Goal: Task Accomplishment & Management: Complete application form

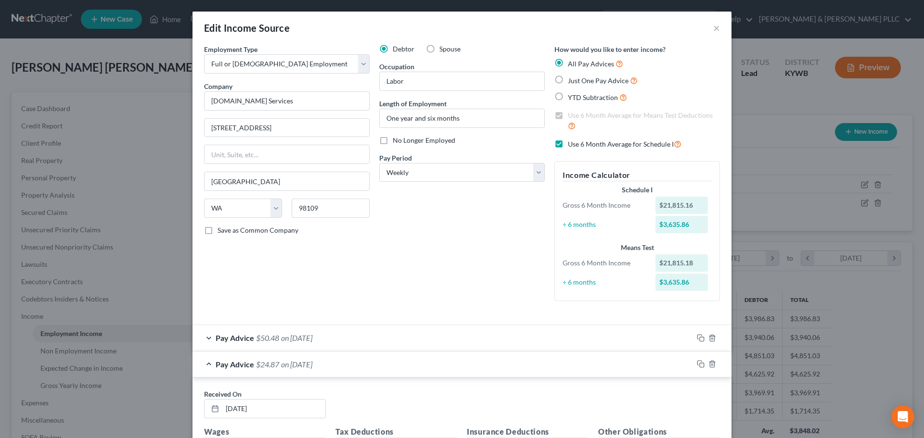
select select "0"
select select "50"
select select "3"
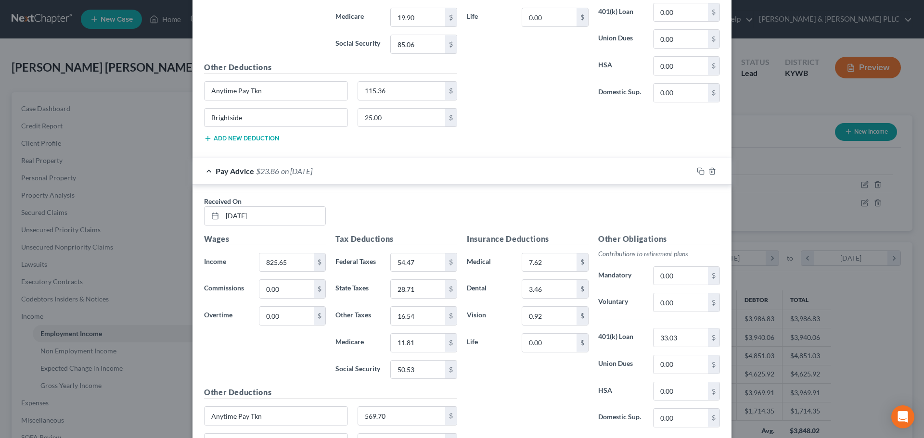
scroll to position [3560, 0]
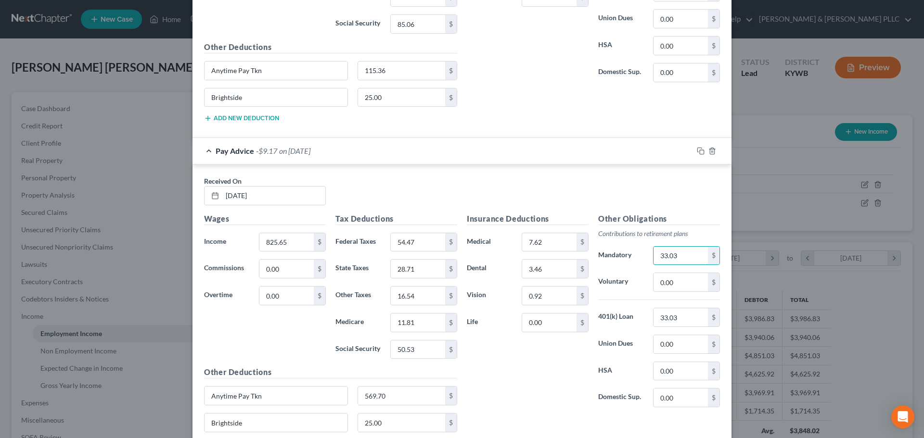
type input "33.03"
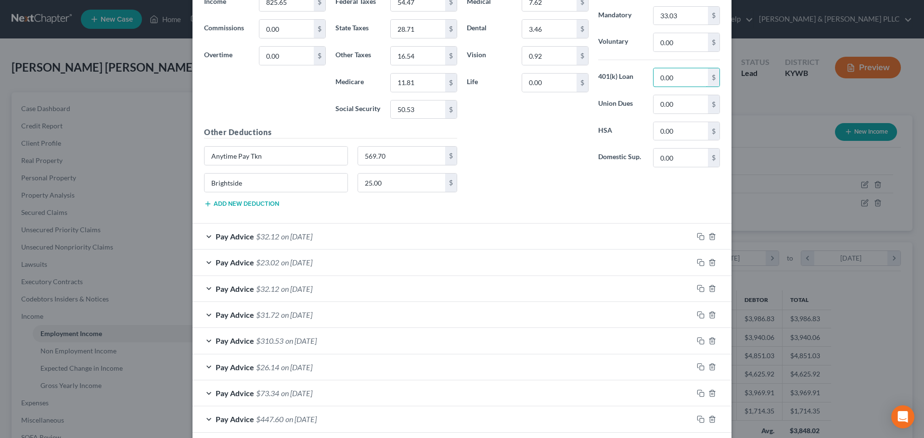
scroll to position [3800, 0]
type input "0.00"
click at [205, 236] on div "Pay Advice $32.12 on [DATE]" at bounding box center [442, 235] width 500 height 25
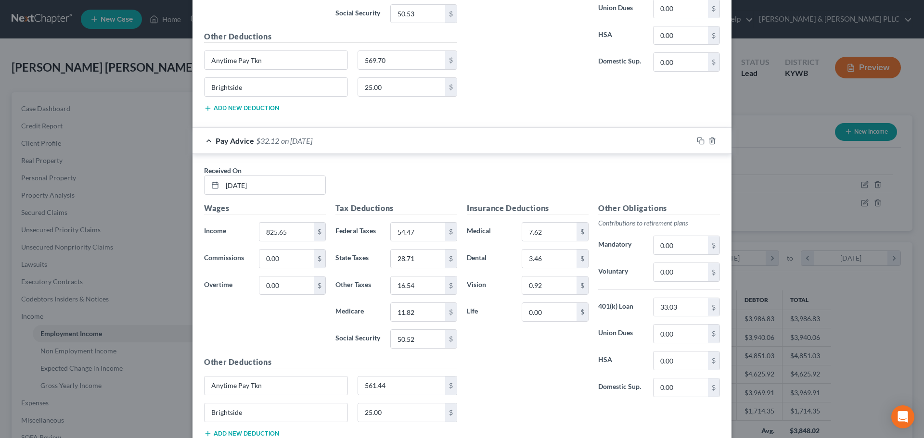
scroll to position [3896, 0]
type input "3"
type input "0.00"
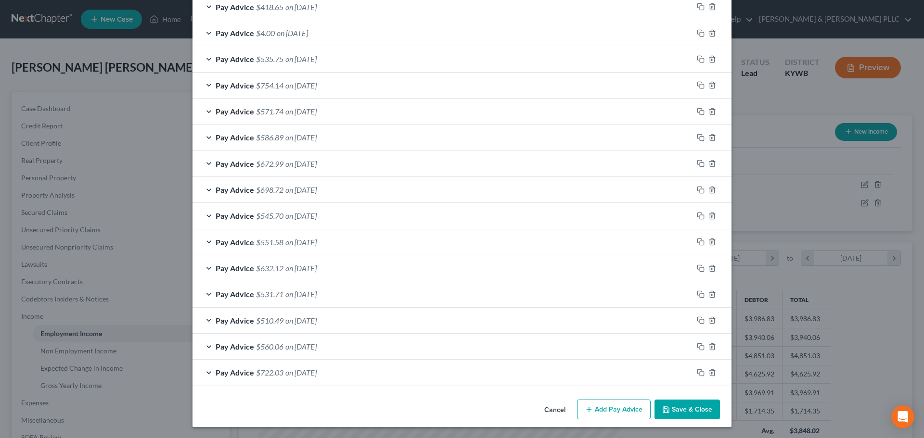
scroll to position [5087, 0]
type input "33.03"
click at [709, 372] on icon "button" at bounding box center [712, 372] width 8 height 8
click at [709, 370] on polyline "button" at bounding box center [712, 370] width 6 height 0
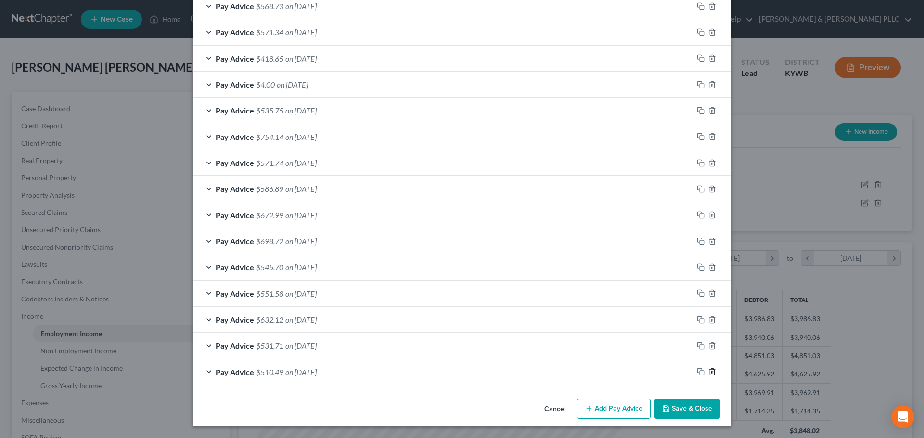
scroll to position [5035, 0]
click at [708, 371] on icon "button" at bounding box center [712, 372] width 8 height 8
click at [708, 350] on icon "button" at bounding box center [712, 346] width 8 height 8
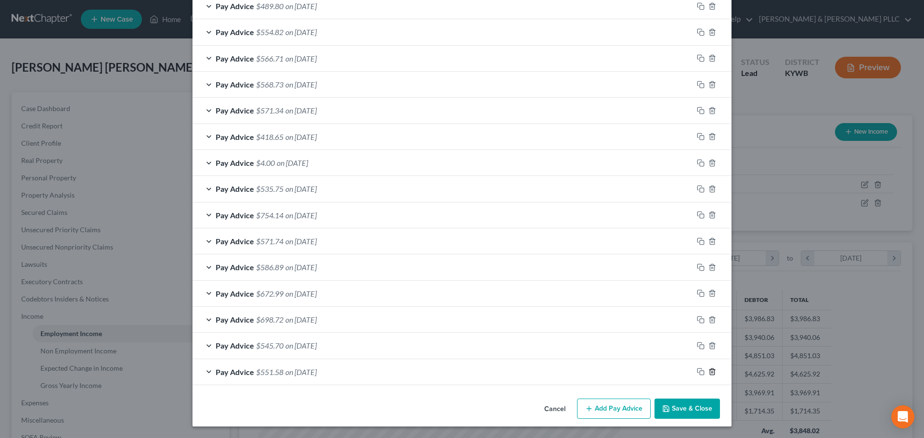
click at [708, 371] on icon "button" at bounding box center [712, 372] width 8 height 8
click at [708, 350] on icon "button" at bounding box center [712, 346] width 8 height 8
click at [708, 324] on icon "button" at bounding box center [712, 320] width 8 height 8
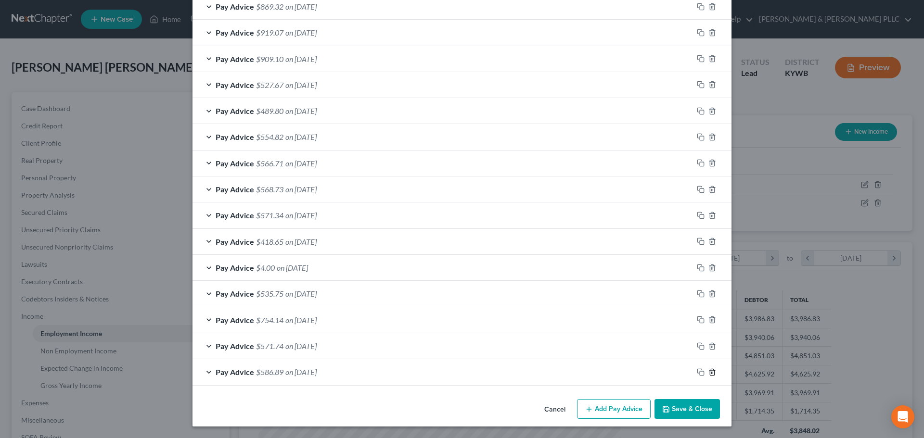
click at [708, 371] on icon "button" at bounding box center [712, 372] width 8 height 8
click at [708, 350] on icon "button" at bounding box center [712, 346] width 8 height 8
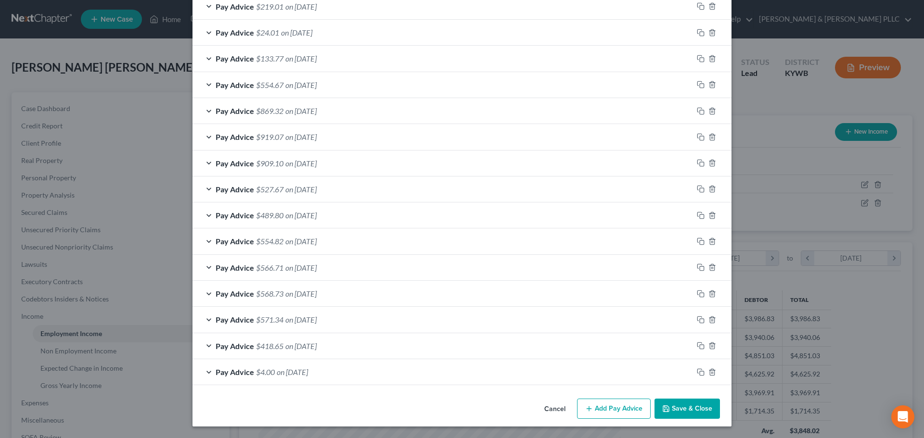
scroll to position [4747, 0]
click at [708, 371] on icon "button" at bounding box center [712, 372] width 8 height 8
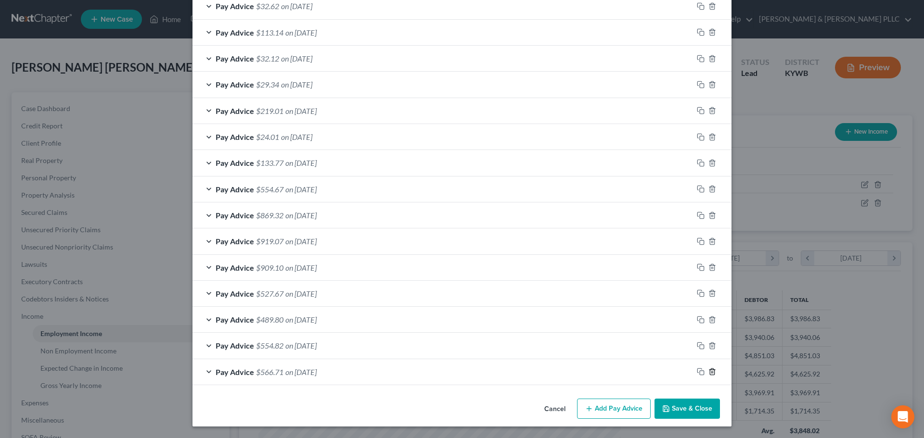
click at [708, 371] on icon "button" at bounding box center [712, 372] width 8 height 8
click at [710, 371] on icon "button" at bounding box center [712, 372] width 8 height 8
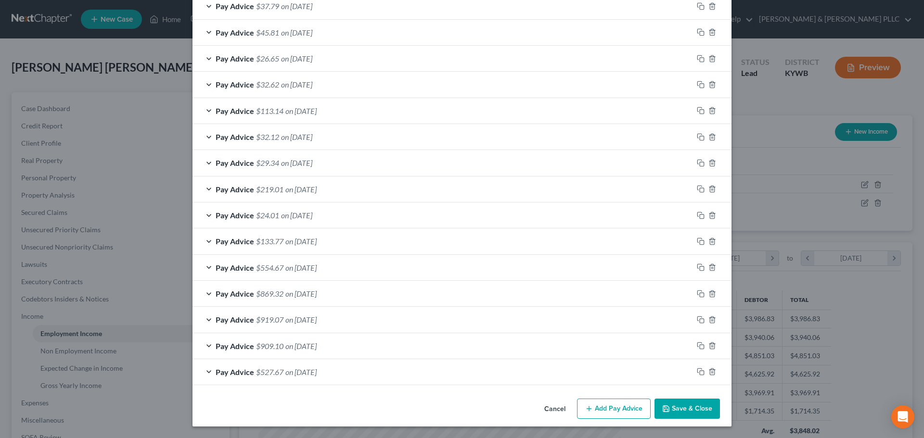
scroll to position [4564, 0]
click at [710, 349] on icon "button" at bounding box center [712, 345] width 4 height 6
click at [710, 317] on icon "button" at bounding box center [712, 320] width 4 height 6
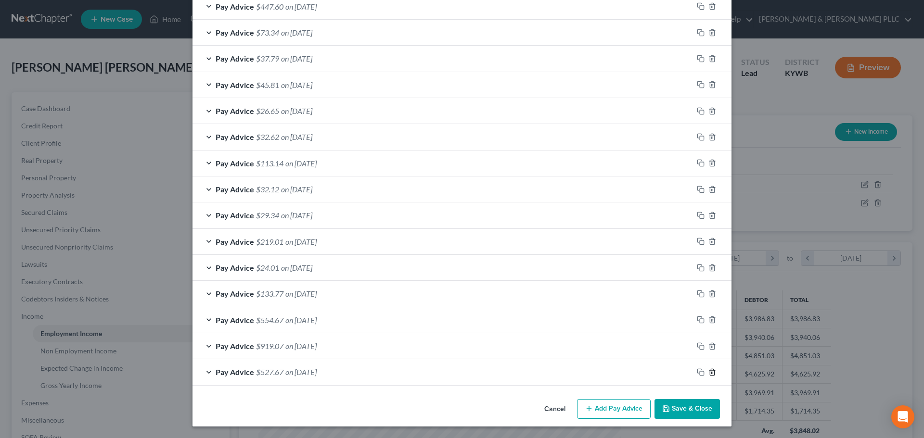
click at [710, 373] on icon "button" at bounding box center [712, 372] width 4 height 6
click at [712, 373] on line "button" at bounding box center [712, 373] width 0 height 2
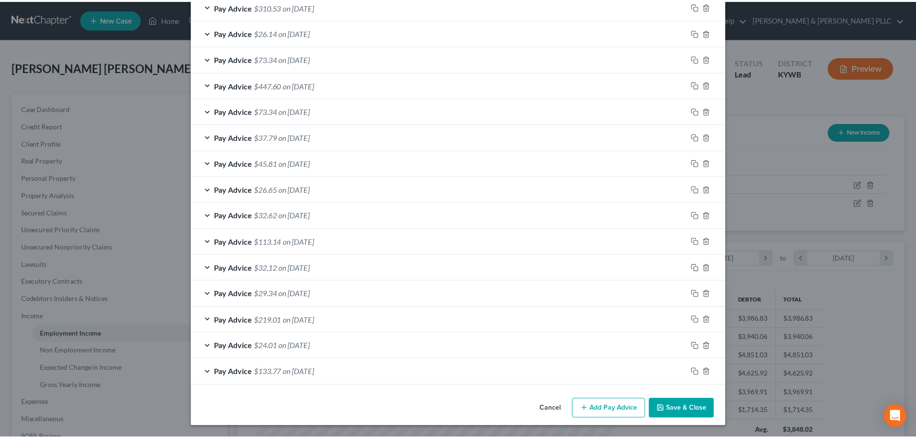
scroll to position [4434, 0]
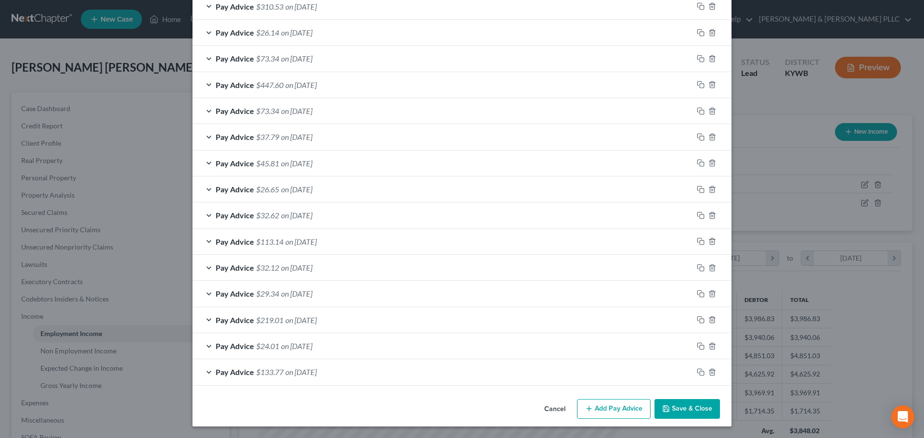
click at [671, 412] on button "Save & Close" at bounding box center [686, 409] width 65 height 20
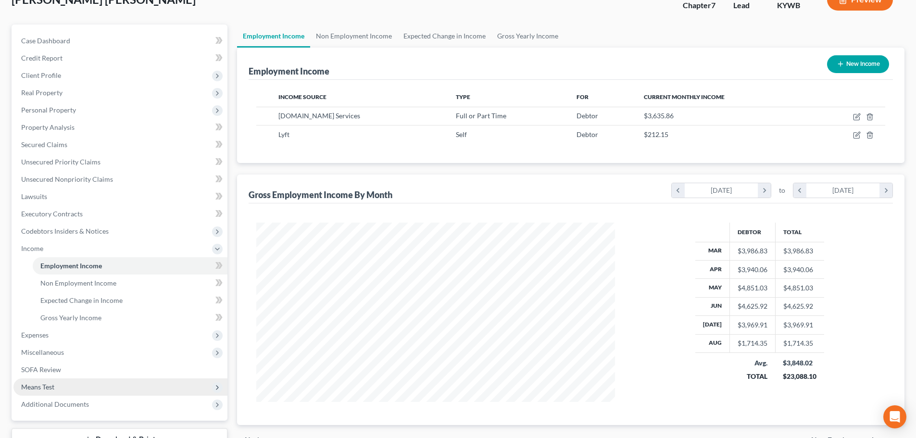
scroll to position [142, 0]
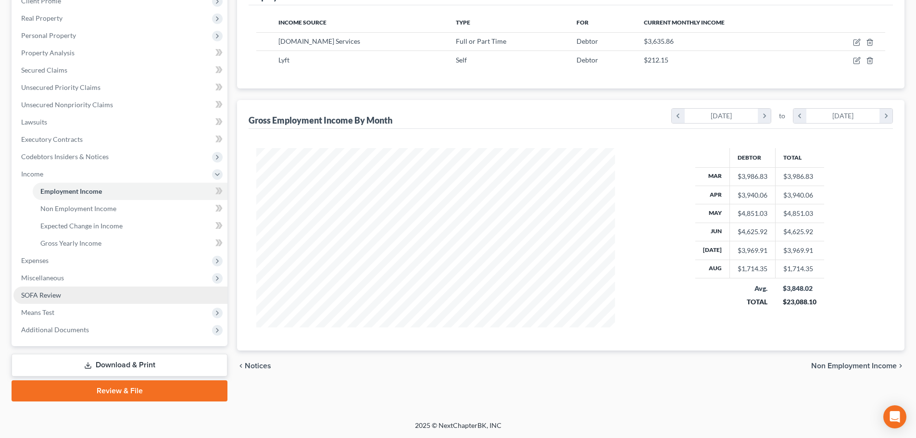
click at [65, 294] on link "SOFA Review" at bounding box center [120, 295] width 214 height 17
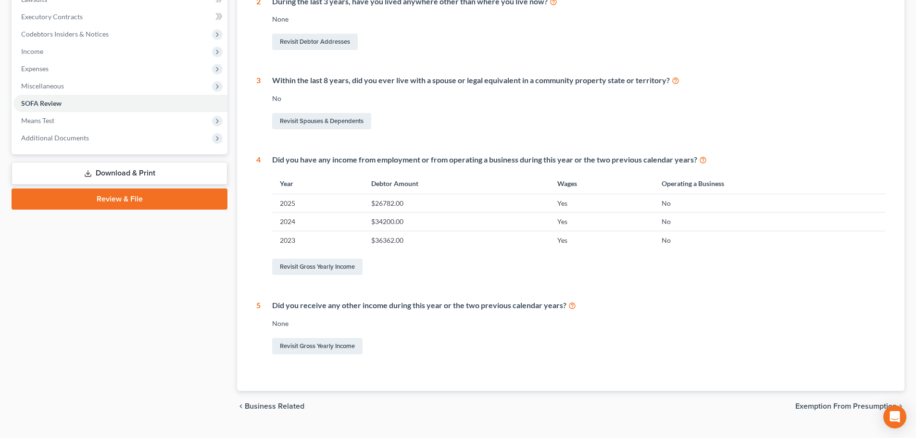
scroll to position [285, 0]
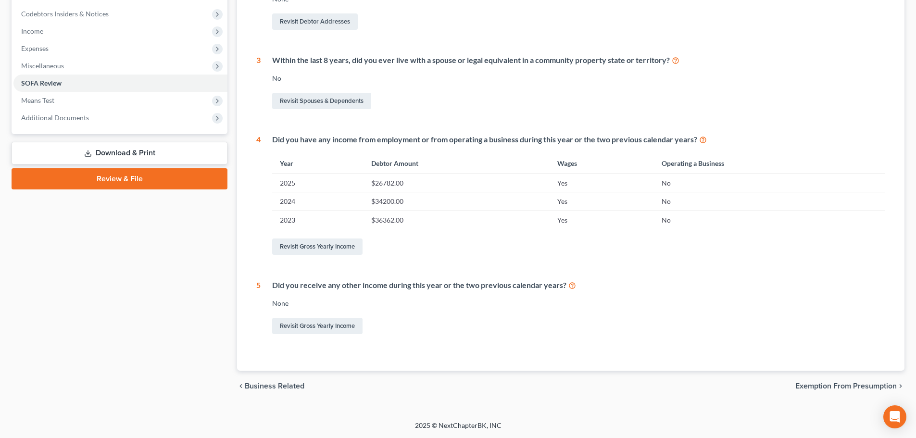
click at [820, 390] on span "Exemption from Presumption" at bounding box center [846, 386] width 101 height 8
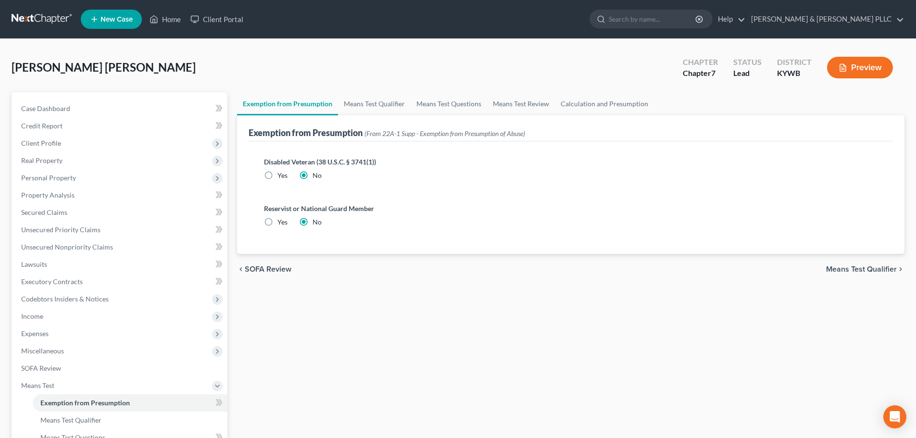
click at [840, 270] on span "Means Test Qualifier" at bounding box center [861, 270] width 71 height 8
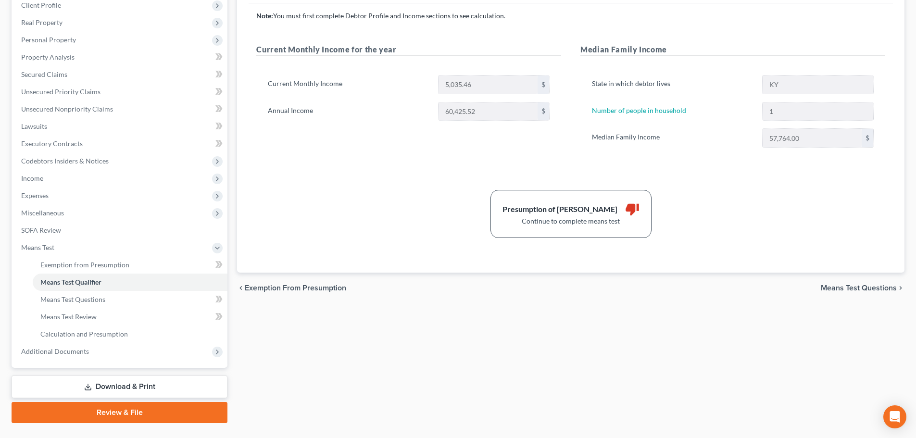
scroll to position [160, 0]
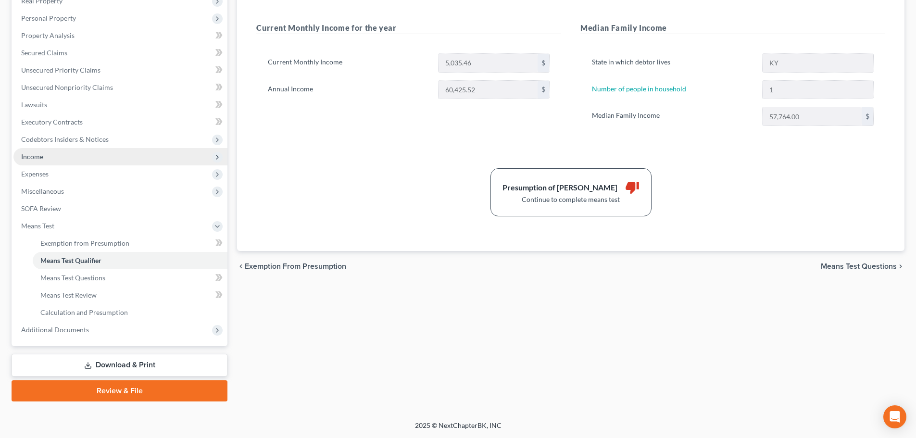
click at [53, 156] on span "Income" at bounding box center [120, 156] width 214 height 17
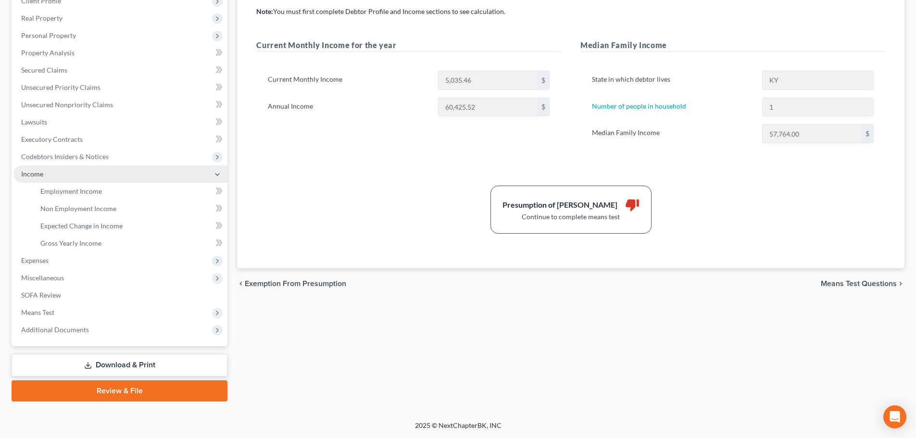
scroll to position [142, 0]
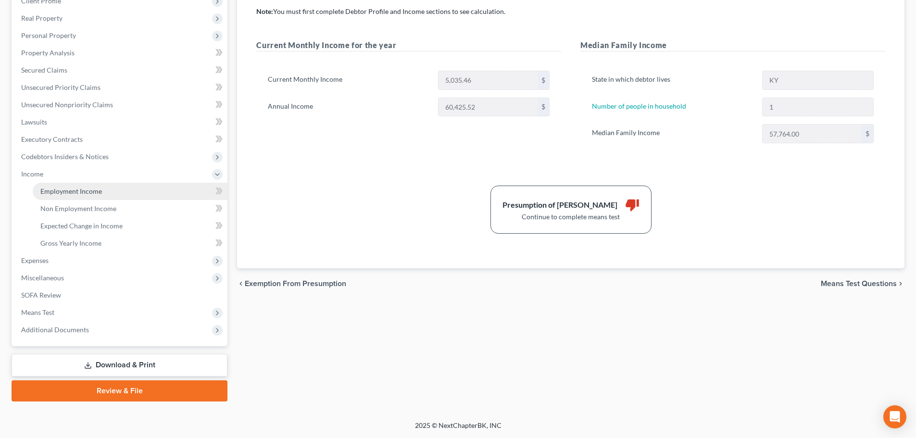
click at [64, 186] on link "Employment Income" at bounding box center [130, 191] width 195 height 17
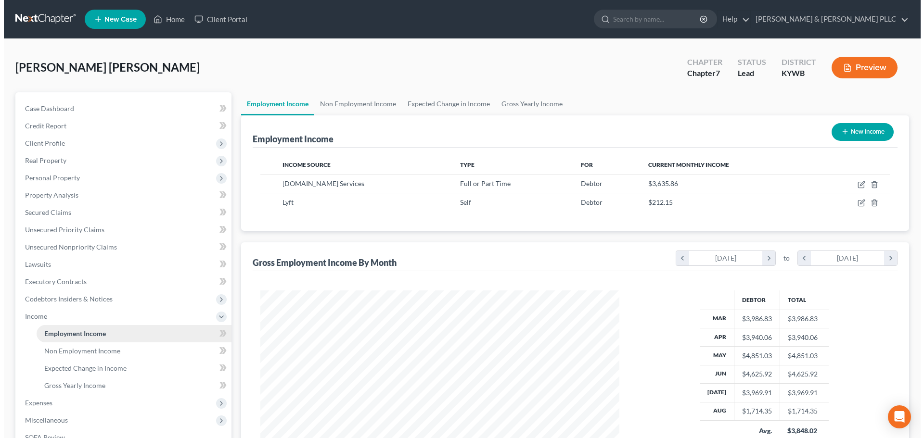
scroll to position [179, 378]
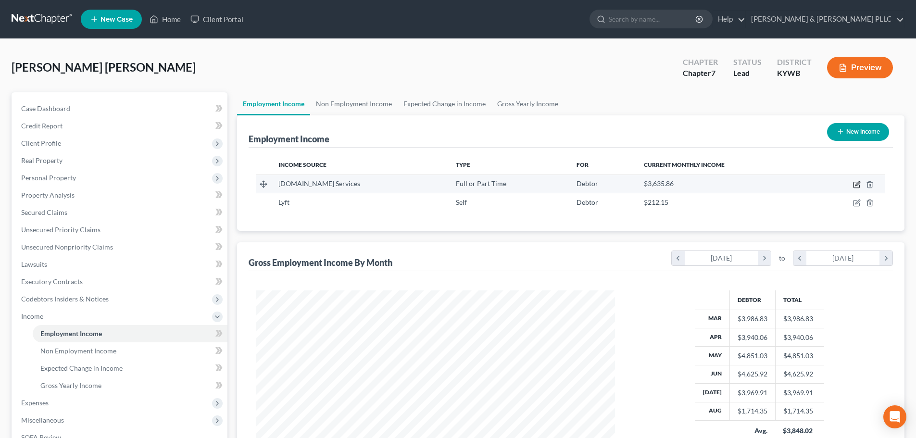
click at [857, 185] on icon "button" at bounding box center [857, 185] width 8 height 8
select select "0"
select select "50"
select select "3"
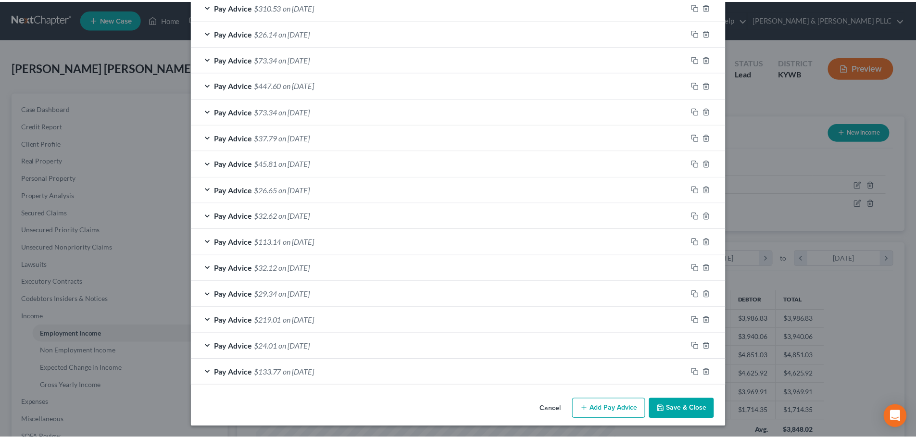
scroll to position [750, 0]
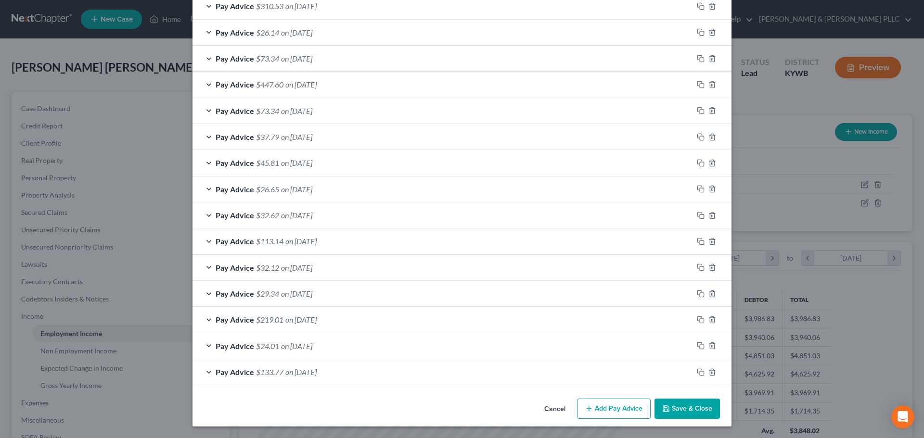
click at [689, 406] on button "Save & Close" at bounding box center [686, 409] width 65 height 20
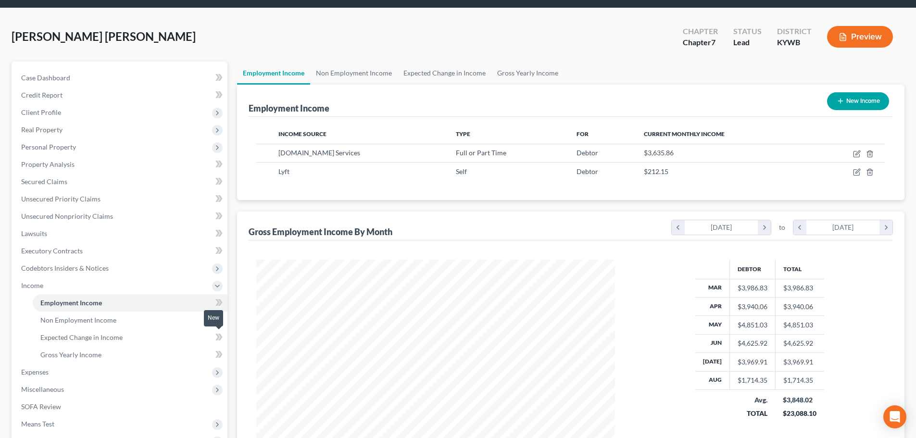
scroll to position [48, 0]
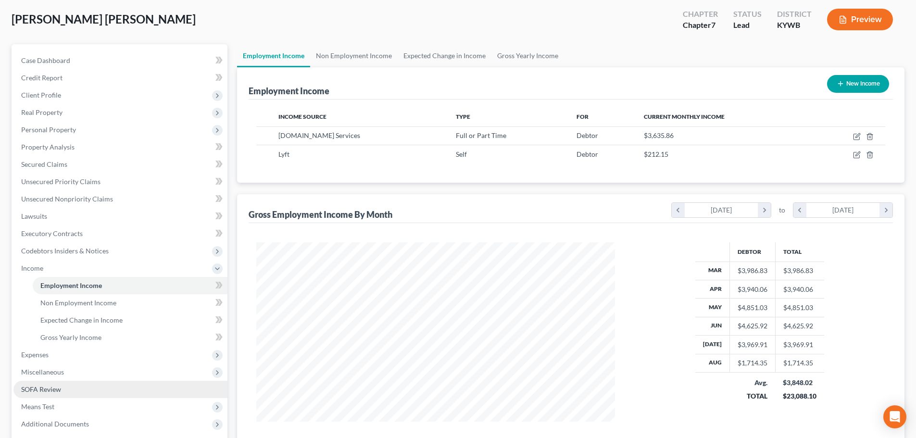
click at [34, 389] on span "SOFA Review" at bounding box center [41, 389] width 40 height 8
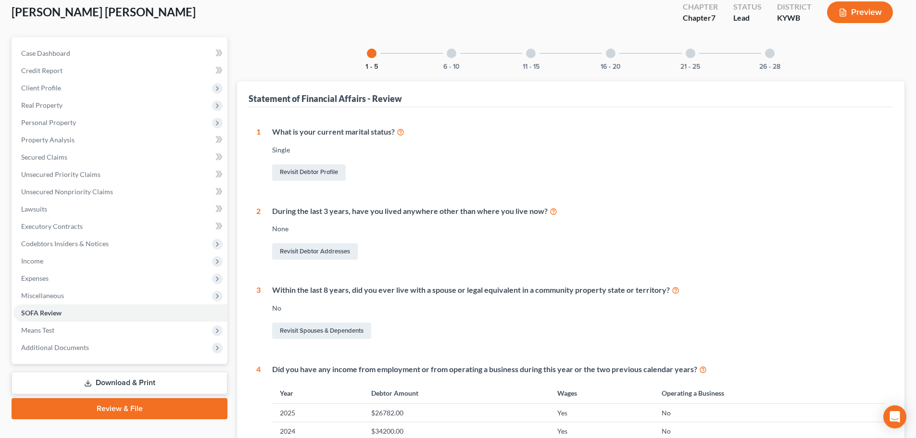
scroll to position [285, 0]
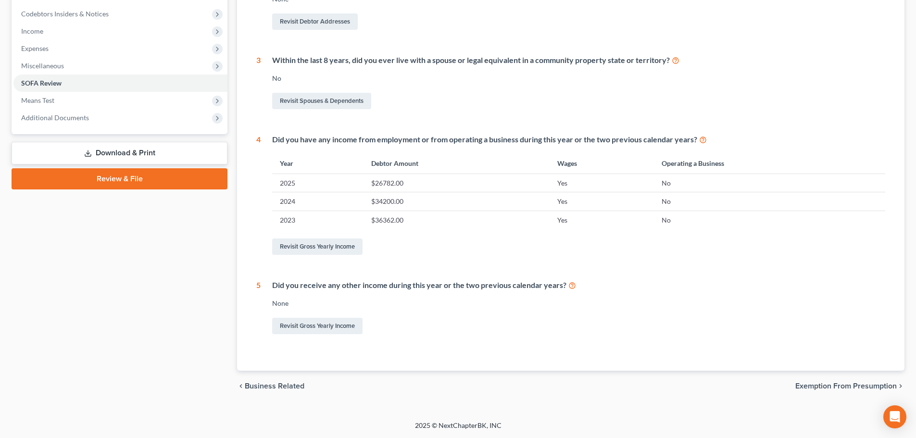
click at [823, 387] on span "Exemption from Presumption" at bounding box center [846, 386] width 101 height 8
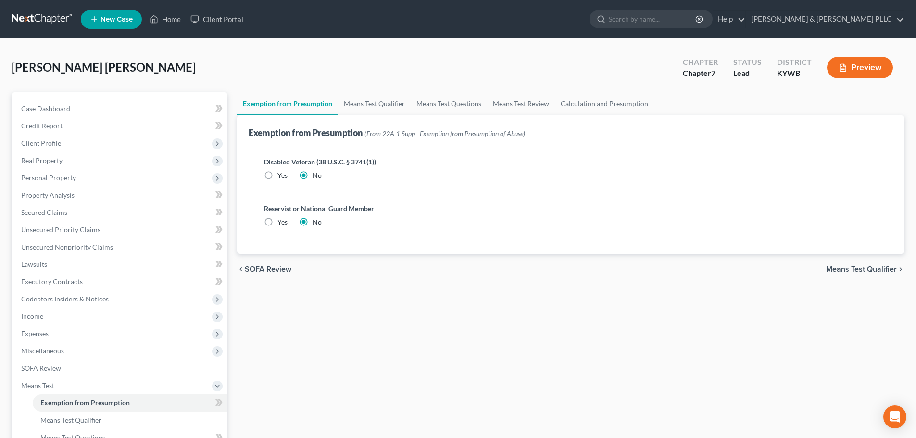
click at [856, 263] on div "chevron_left SOFA Review Means Test Qualifier chevron_right" at bounding box center [571, 269] width 668 height 31
click at [855, 271] on span "Means Test Qualifier" at bounding box center [861, 270] width 71 height 8
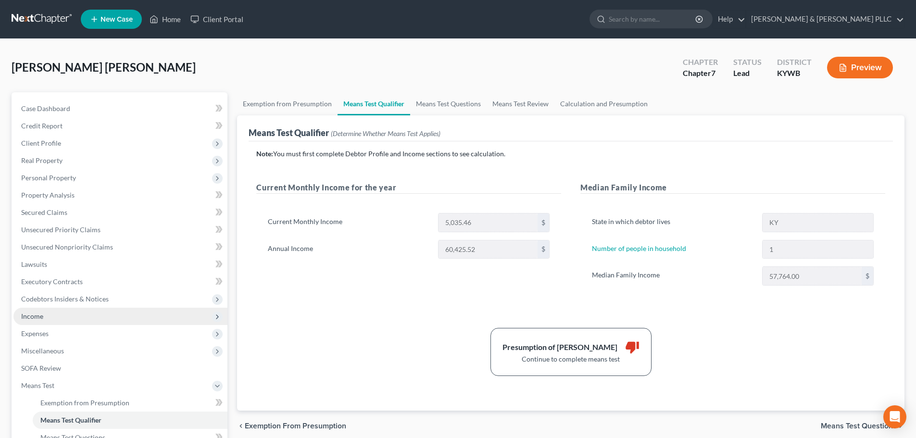
click at [40, 319] on span "Income" at bounding box center [32, 316] width 22 height 8
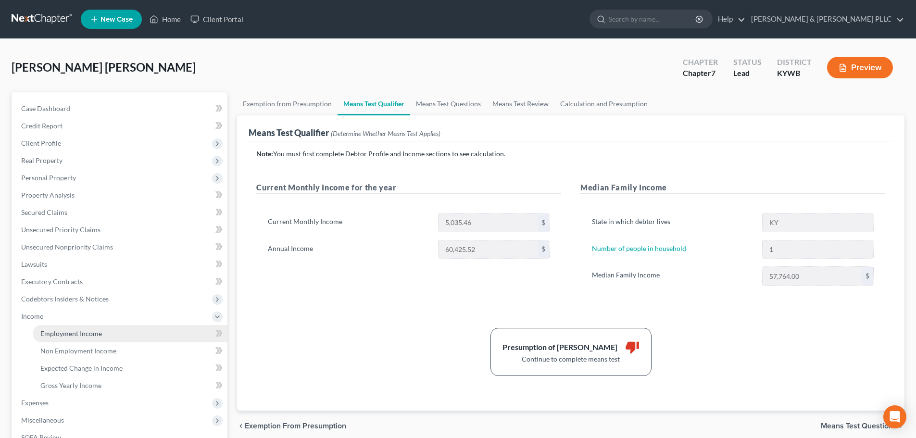
click at [117, 337] on link "Employment Income" at bounding box center [130, 333] width 195 height 17
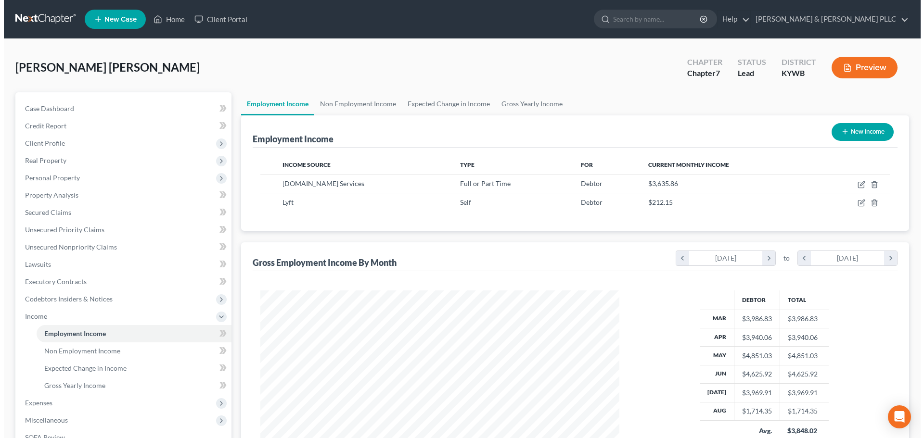
scroll to position [179, 378]
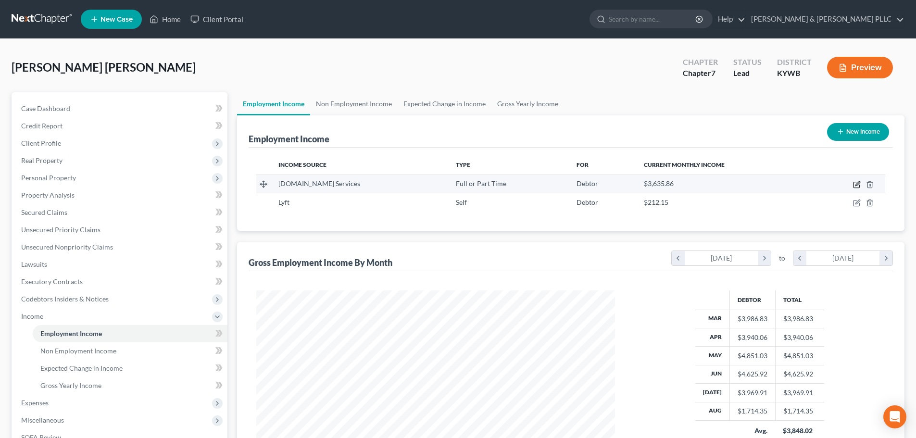
click at [856, 184] on icon "button" at bounding box center [857, 185] width 8 height 8
select select "0"
select select "50"
select select "3"
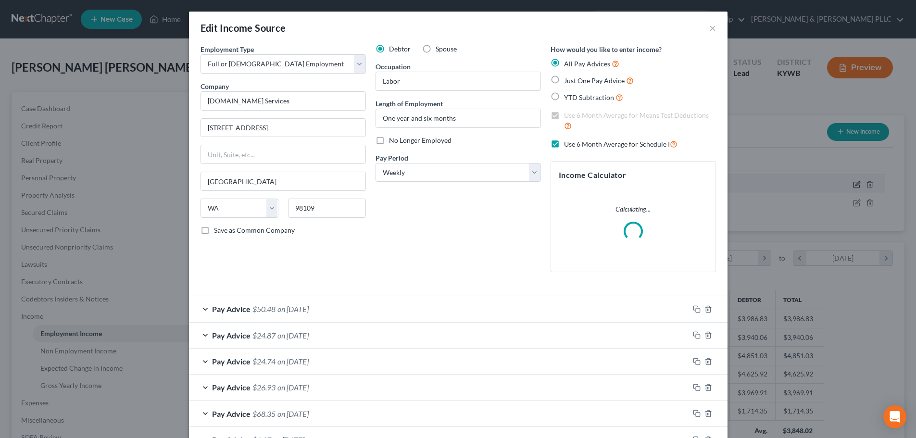
scroll to position [181, 381]
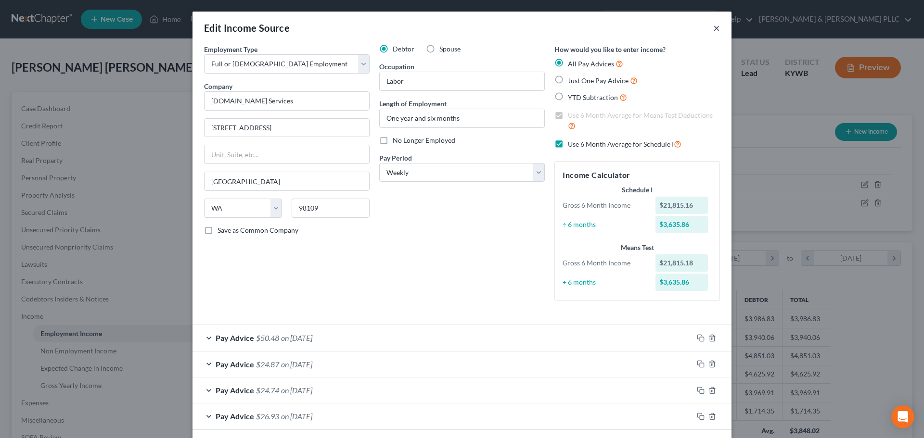
click at [713, 27] on button "×" at bounding box center [716, 28] width 7 height 12
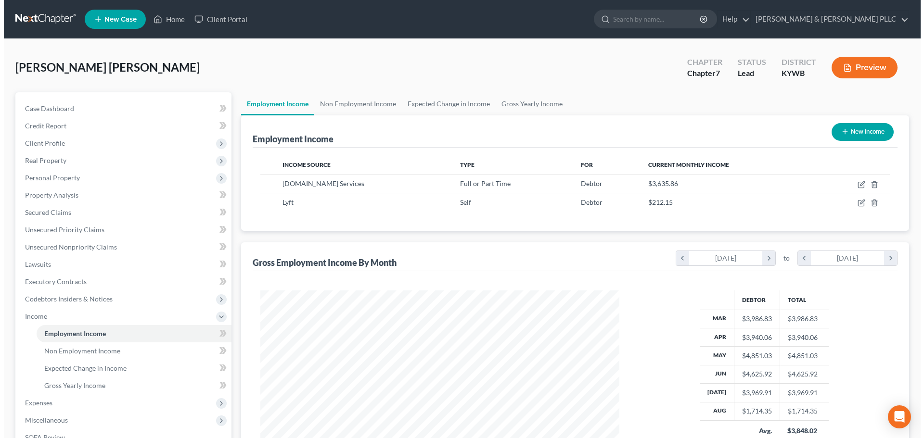
scroll to position [480838, 480639]
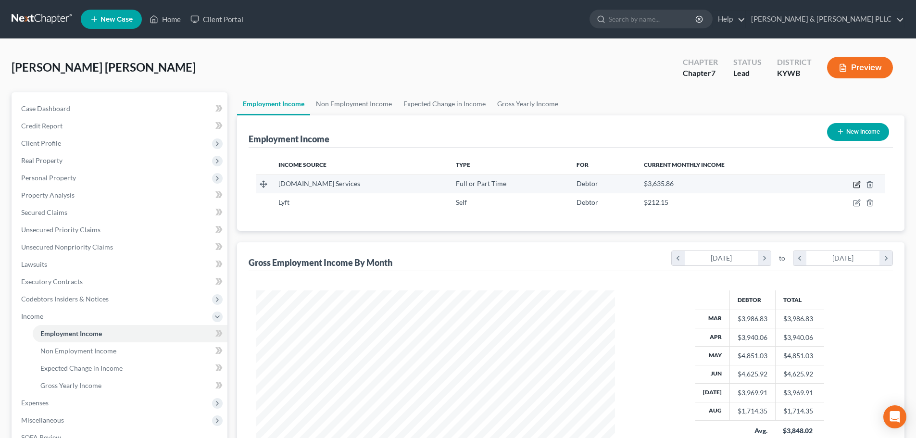
click at [858, 184] on icon "button" at bounding box center [858, 183] width 4 height 4
select select "0"
select select "50"
select select "3"
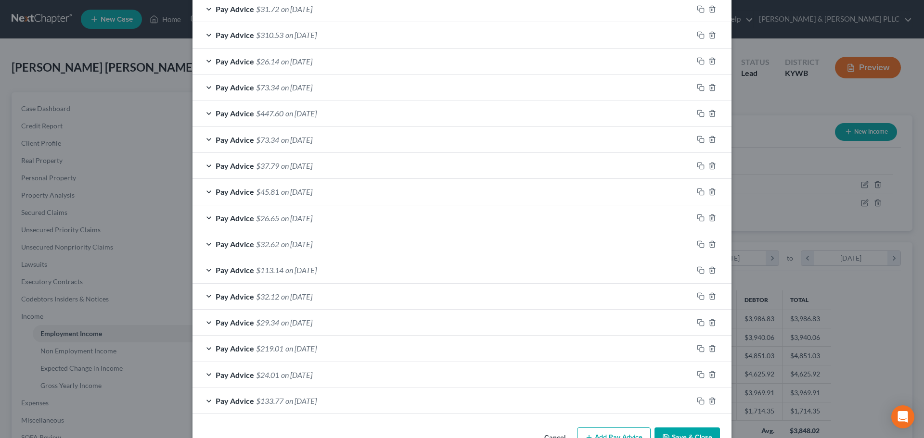
scroll to position [750, 0]
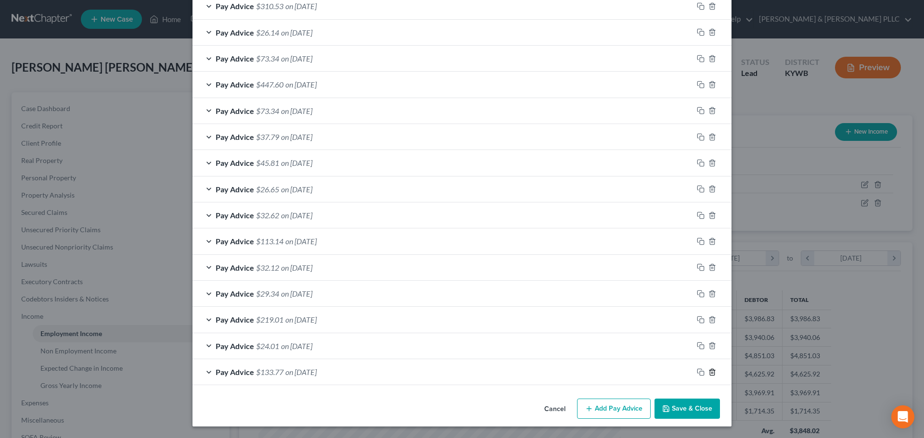
click at [708, 372] on icon "button" at bounding box center [712, 372] width 8 height 8
click at [710, 372] on icon "button" at bounding box center [712, 372] width 8 height 8
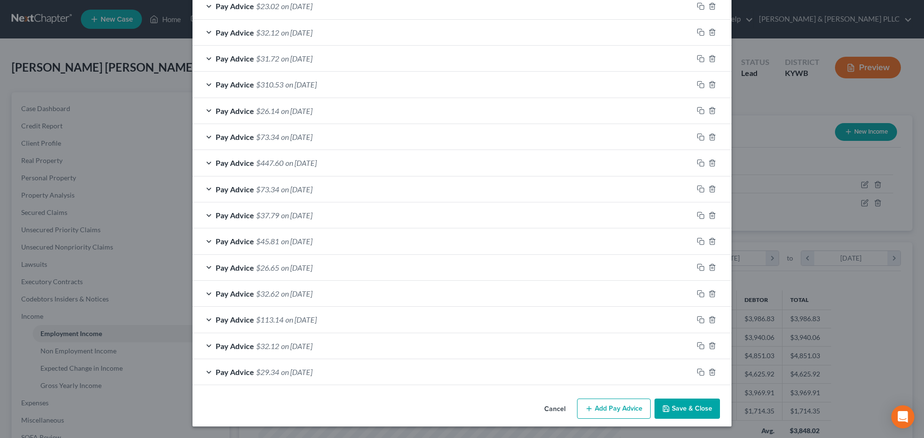
scroll to position [671, 0]
click at [710, 372] on icon "button" at bounding box center [712, 372] width 8 height 8
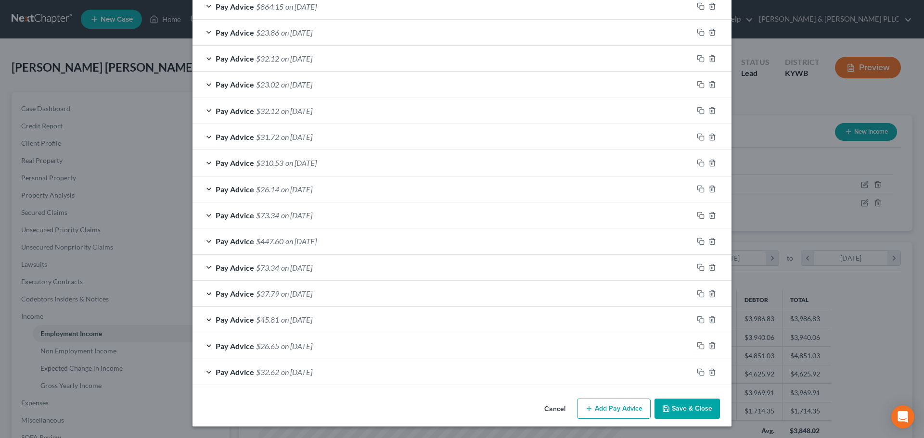
scroll to position [593, 0]
click at [710, 372] on icon "button" at bounding box center [712, 372] width 8 height 8
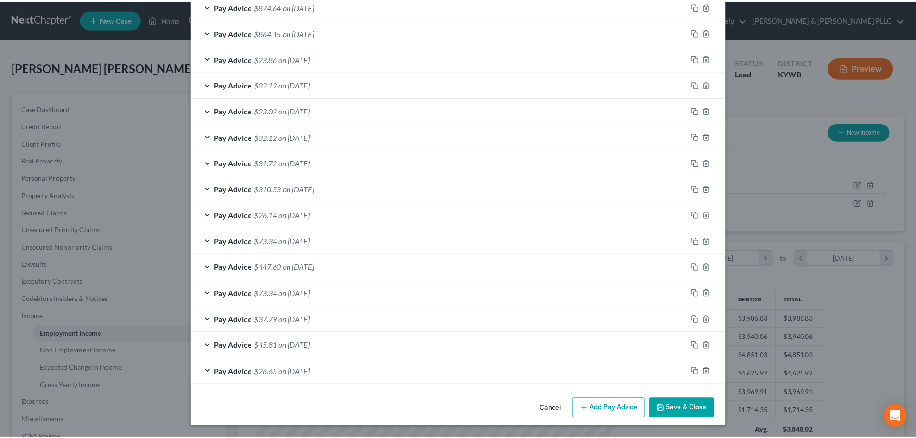
scroll to position [567, 0]
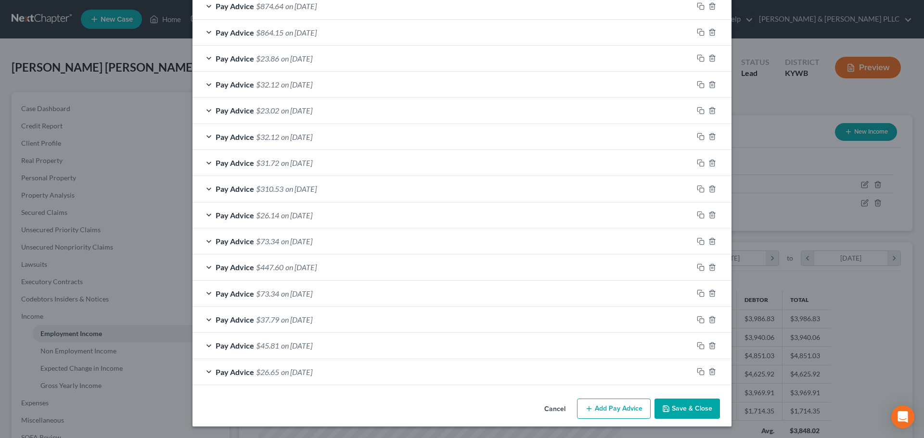
click at [682, 408] on button "Save & Close" at bounding box center [686, 409] width 65 height 20
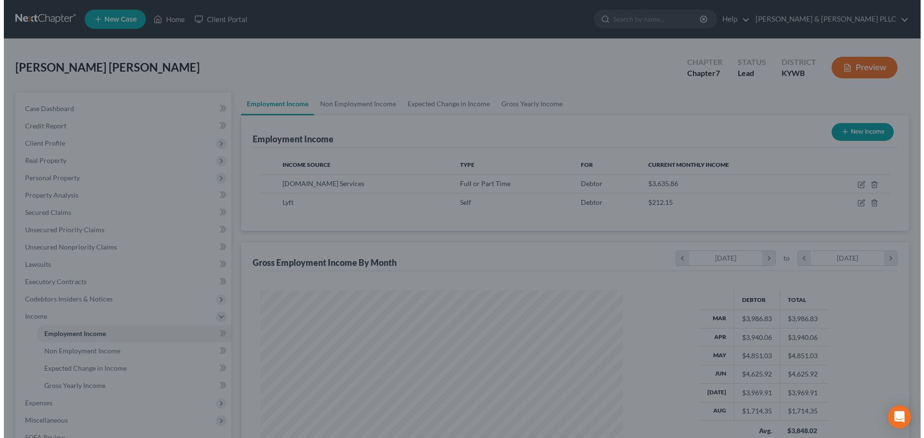
scroll to position [480838, 480639]
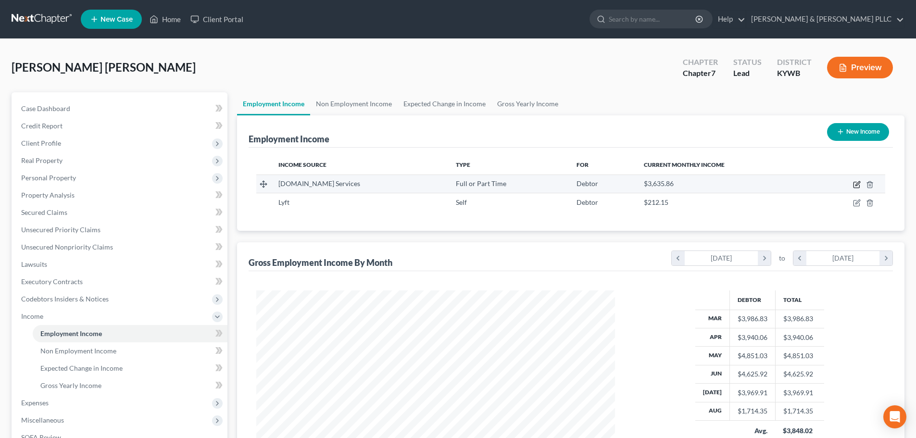
click at [855, 185] on icon "button" at bounding box center [857, 185] width 8 height 8
select select "0"
select select "50"
select select "3"
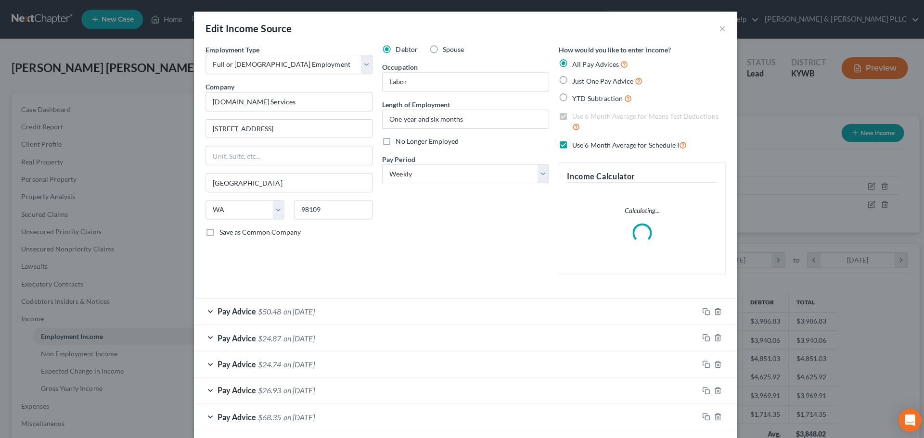
scroll to position [181, 381]
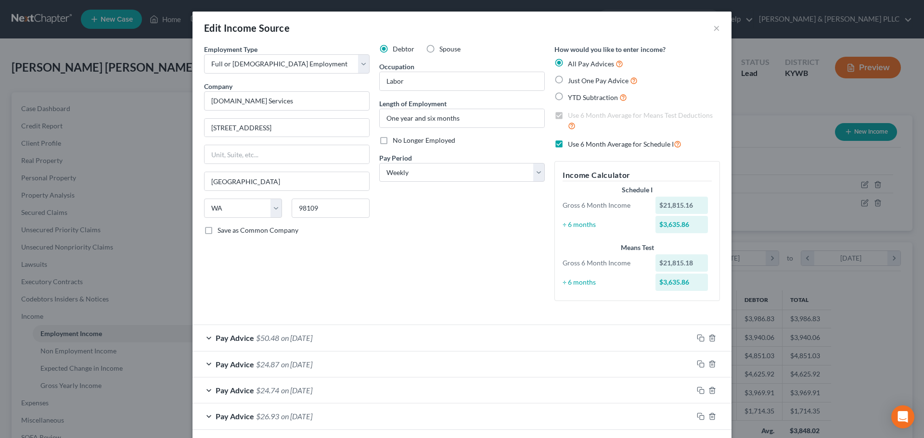
click at [568, 144] on label "Use 6 Month Average for Schedule I" at bounding box center [625, 144] width 114 height 11
click at [571, 144] on input "Use 6 Month Average for Schedule I" at bounding box center [574, 142] width 6 height 6
click at [207, 337] on div "Pay Advice $50.48 on [DATE]" at bounding box center [442, 337] width 500 height 25
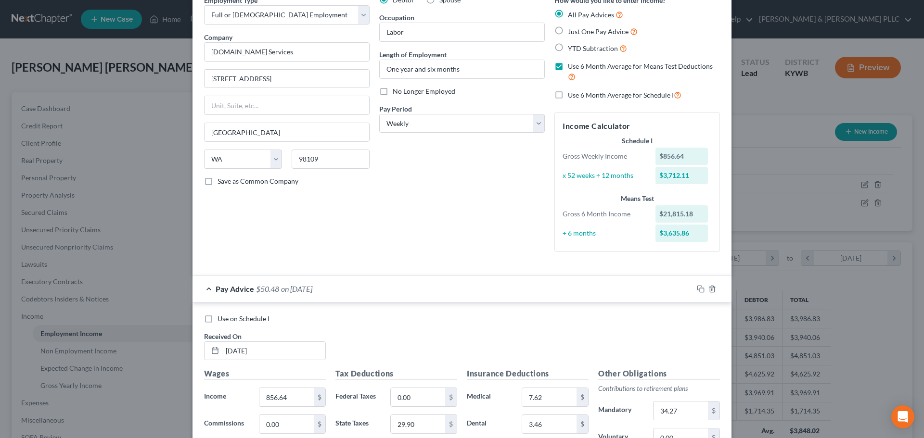
scroll to position [48, 0]
click at [568, 98] on label "Use 6 Month Average for Schedule I" at bounding box center [625, 95] width 114 height 11
click at [571, 97] on input "Use 6 Month Average for Schedule I" at bounding box center [574, 93] width 6 height 6
checkbox input "true"
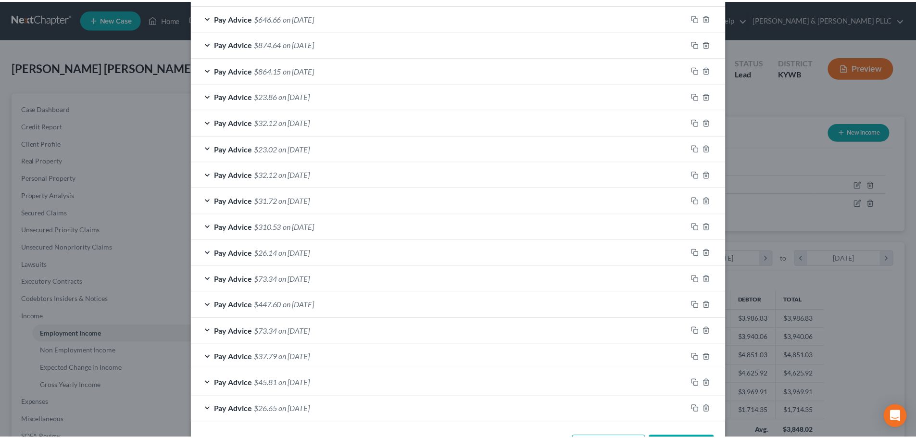
scroll to position [893, 0]
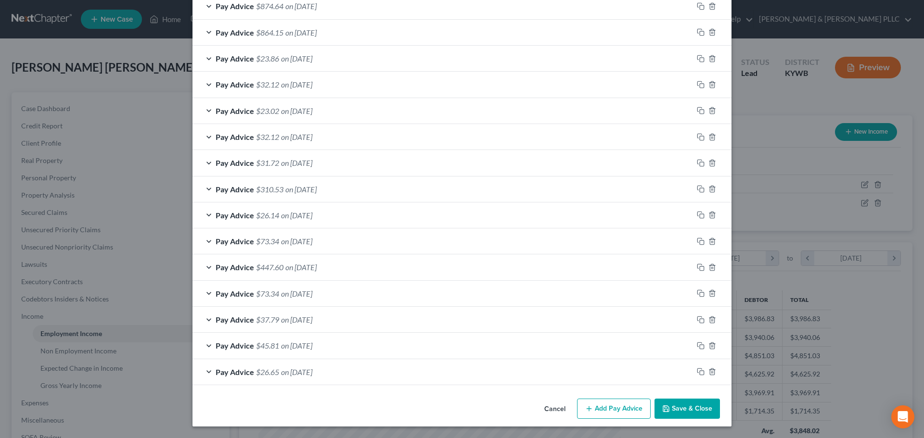
click at [670, 409] on button "Save & Close" at bounding box center [686, 409] width 65 height 20
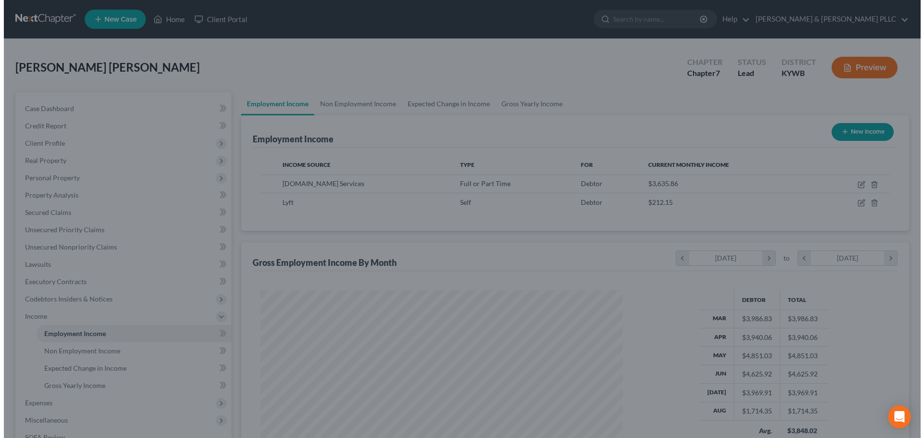
scroll to position [480838, 480639]
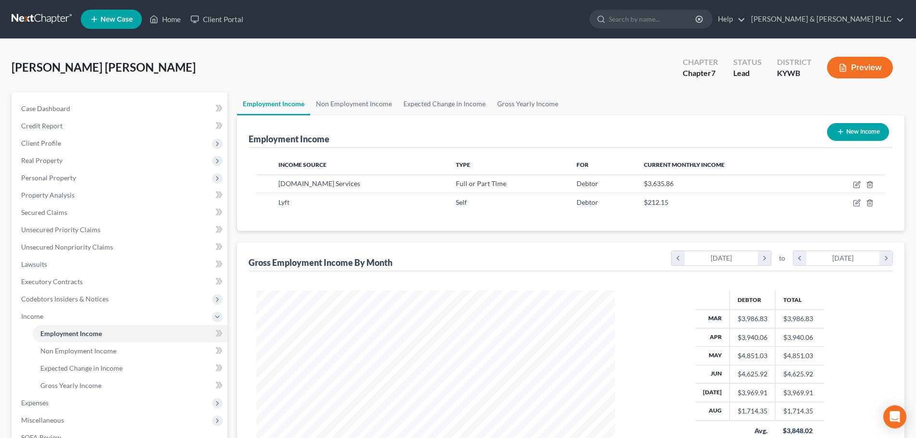
click at [854, 61] on button "Preview" at bounding box center [860, 68] width 66 height 22
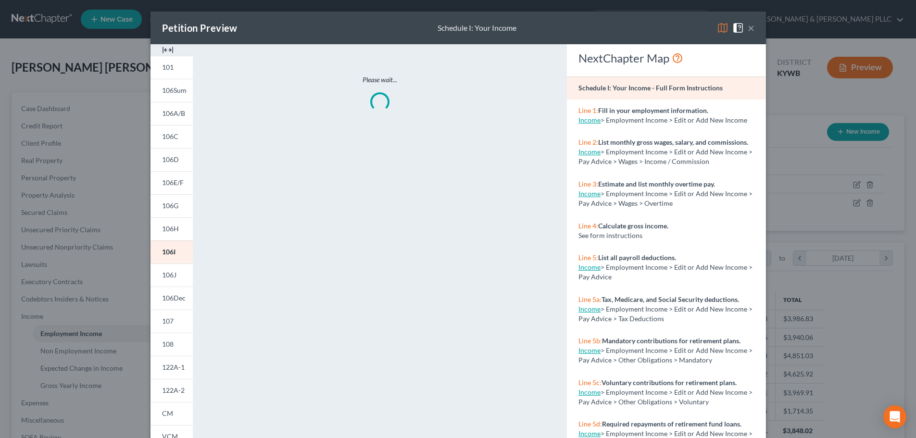
scroll to position [181, 381]
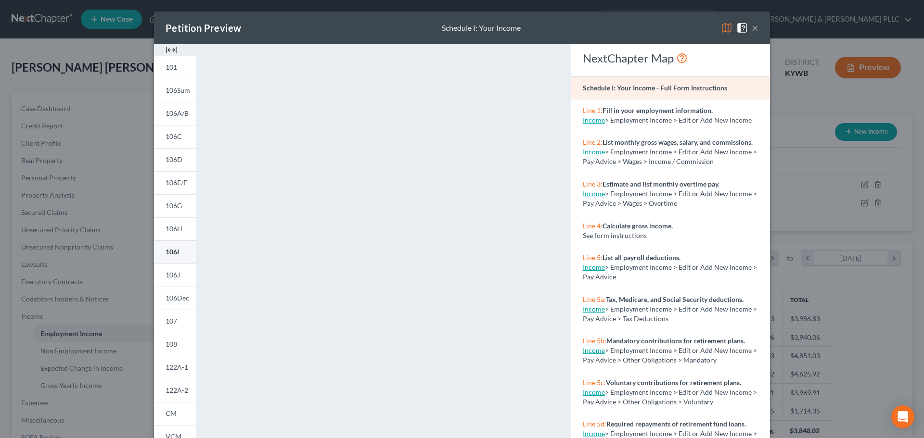
click at [174, 252] on span "106I" at bounding box center [171, 252] width 13 height 8
click at [752, 28] on button "×" at bounding box center [754, 28] width 7 height 12
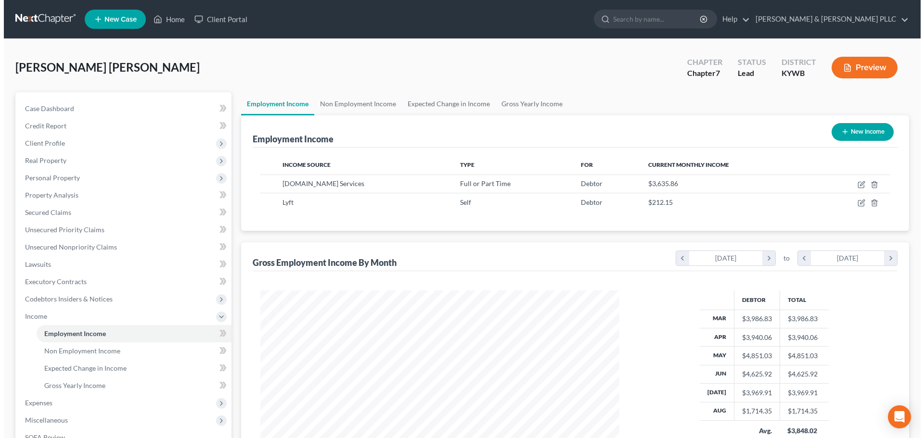
scroll to position [480838, 480639]
click at [861, 69] on button "Preview" at bounding box center [860, 68] width 66 height 22
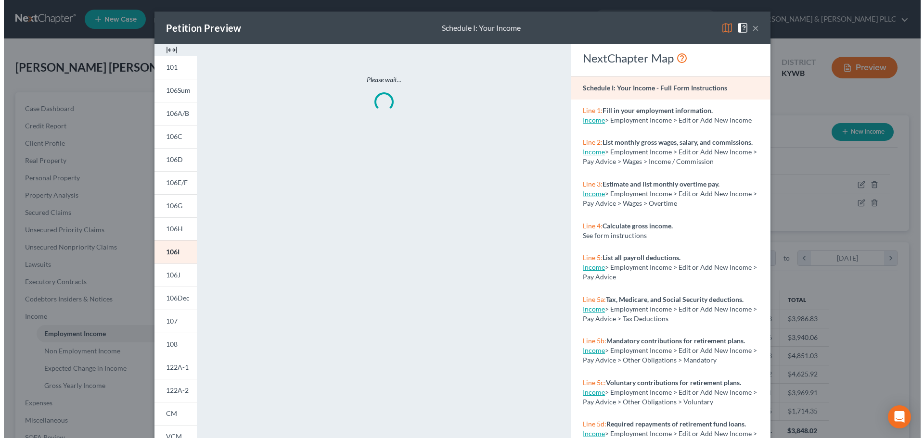
scroll to position [181, 381]
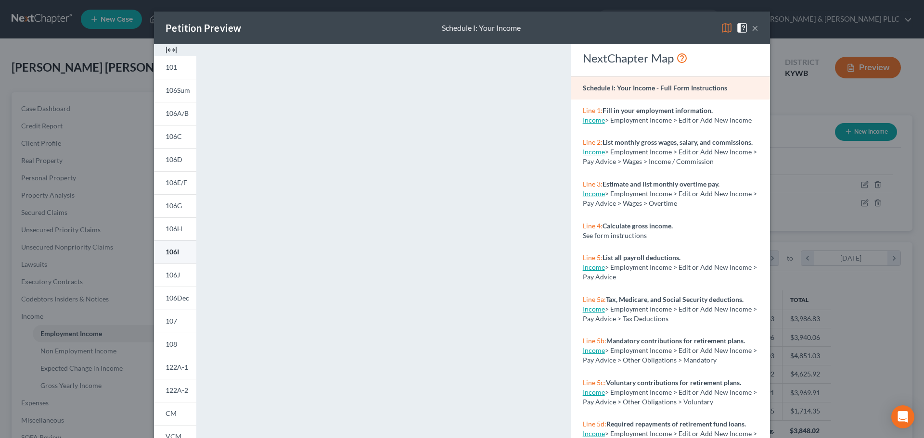
click at [172, 251] on span "106I" at bounding box center [171, 252] width 13 height 8
click at [741, 26] on img at bounding box center [742, 28] width 12 height 12
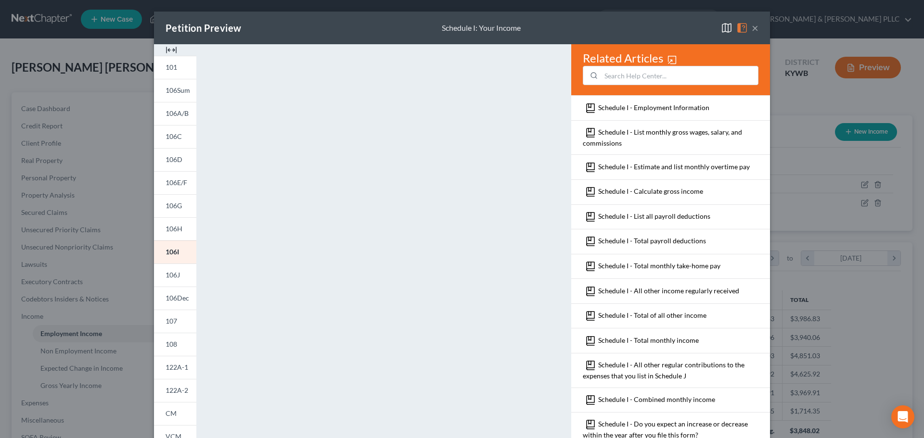
click at [722, 26] on img at bounding box center [727, 28] width 12 height 12
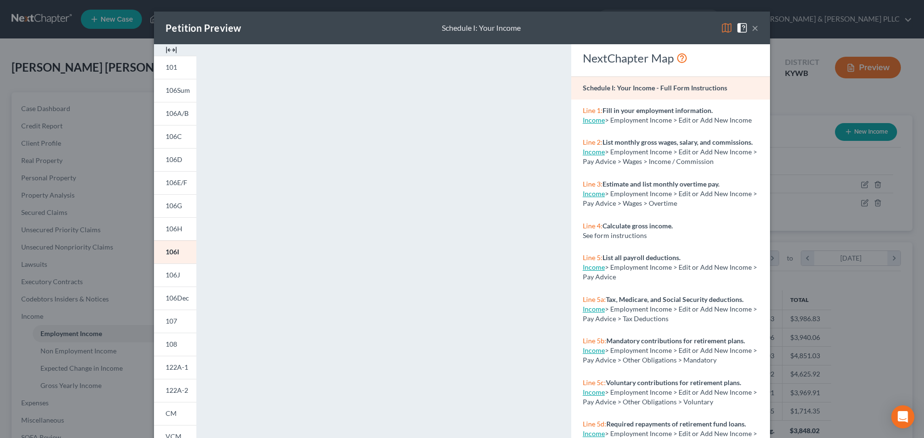
click at [722, 26] on img at bounding box center [727, 28] width 12 height 12
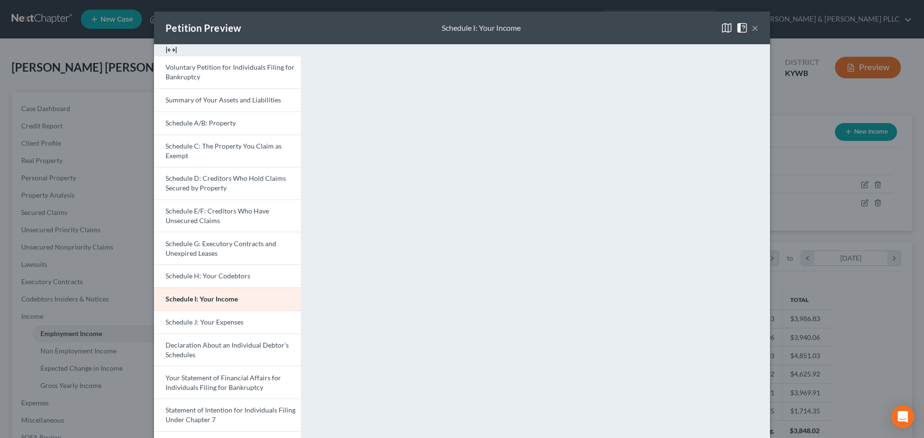
scroll to position [96, 0]
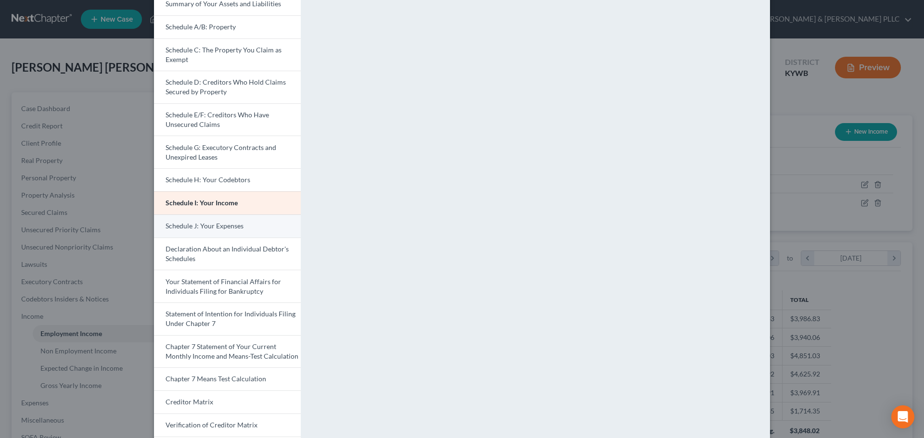
click at [201, 227] on span "Schedule J: Your Expenses" at bounding box center [204, 226] width 78 height 8
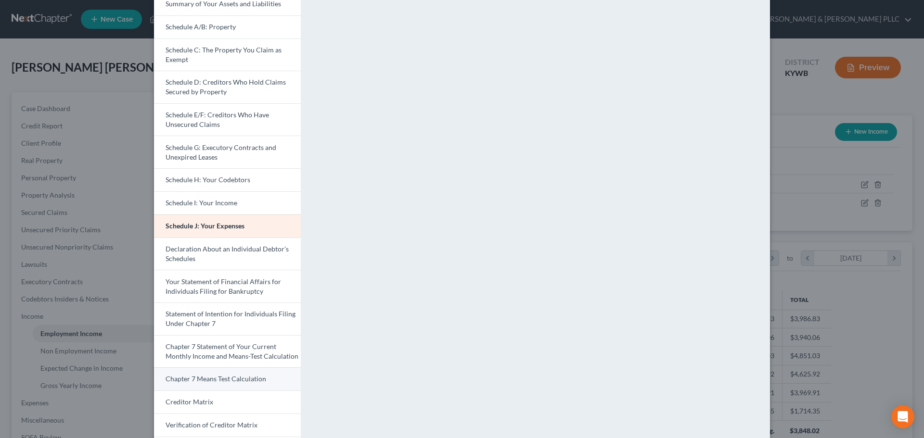
click at [238, 376] on span "Chapter 7 Means Test Calculation" at bounding box center [215, 379] width 101 height 8
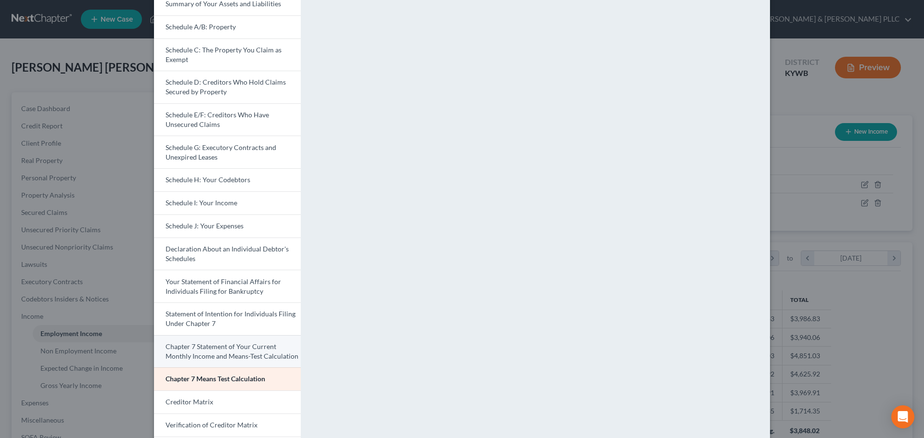
click at [218, 353] on span "Chapter 7 Statement of Your Current Monthly Income and Means-Test Calculation" at bounding box center [231, 351] width 133 height 18
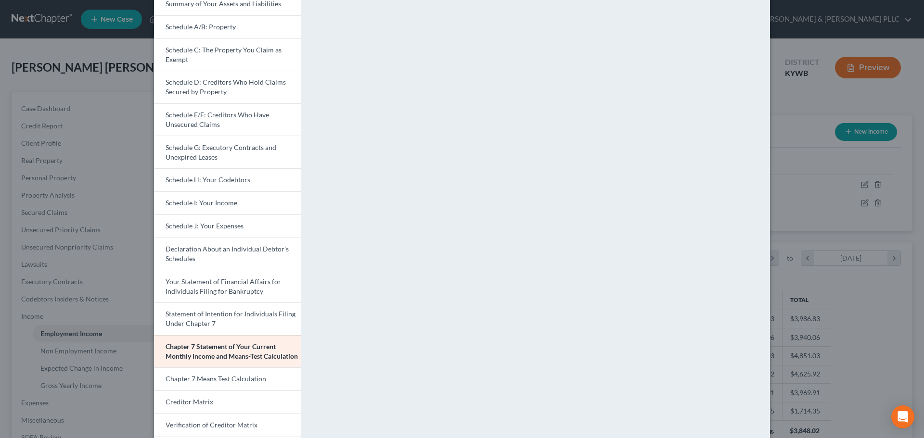
scroll to position [191, 0]
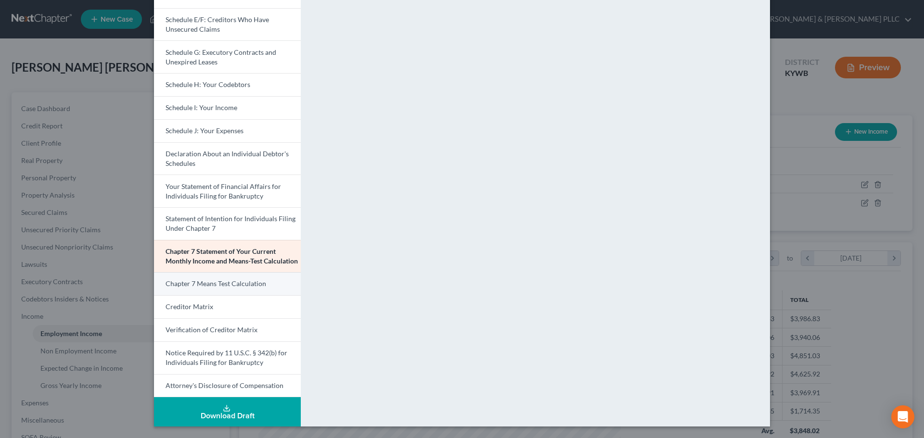
click at [200, 285] on span "Chapter 7 Means Test Calculation" at bounding box center [215, 283] width 101 height 8
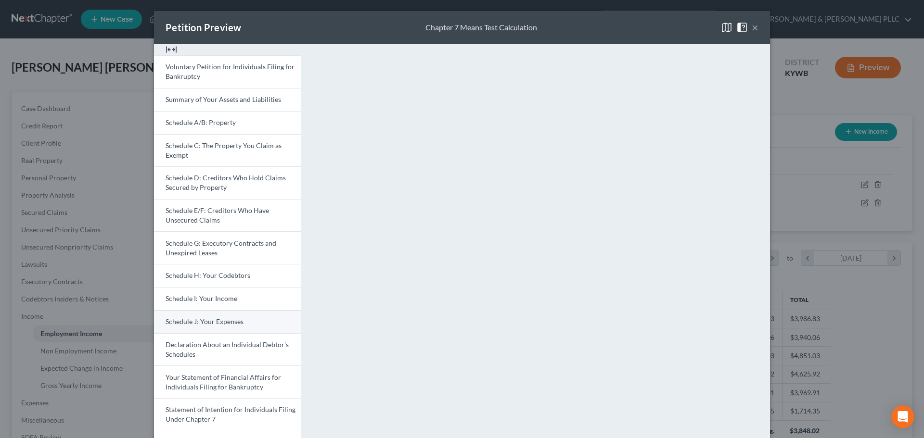
scroll to position [0, 0]
click at [185, 297] on span "Schedule I: Your Income" at bounding box center [201, 299] width 72 height 8
click at [206, 323] on span "Schedule J: Your Expenses" at bounding box center [204, 322] width 78 height 8
click at [209, 216] on span "Schedule E/F: Creditors Who Have Unsecured Claims" at bounding box center [216, 216] width 103 height 18
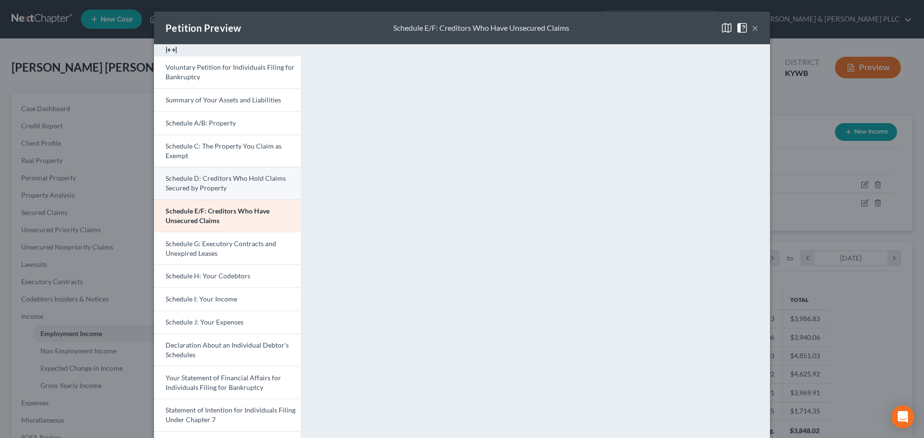
drag, startPoint x: 239, startPoint y: 150, endPoint x: 220, endPoint y: 174, distance: 30.9
click at [239, 150] on span "Schedule C: The Property You Claim as Exempt" at bounding box center [223, 151] width 116 height 18
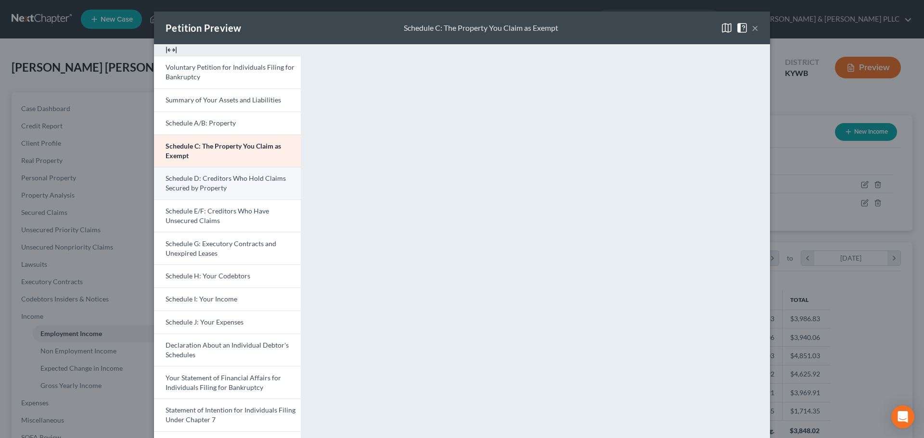
click at [184, 181] on span "Schedule D: Creditors Who Hold Claims Secured by Property" at bounding box center [225, 183] width 120 height 18
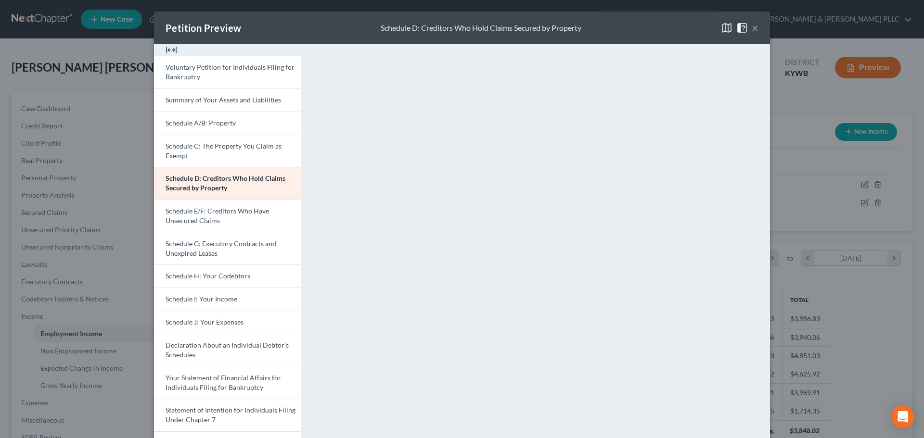
click at [751, 28] on button "×" at bounding box center [754, 28] width 7 height 12
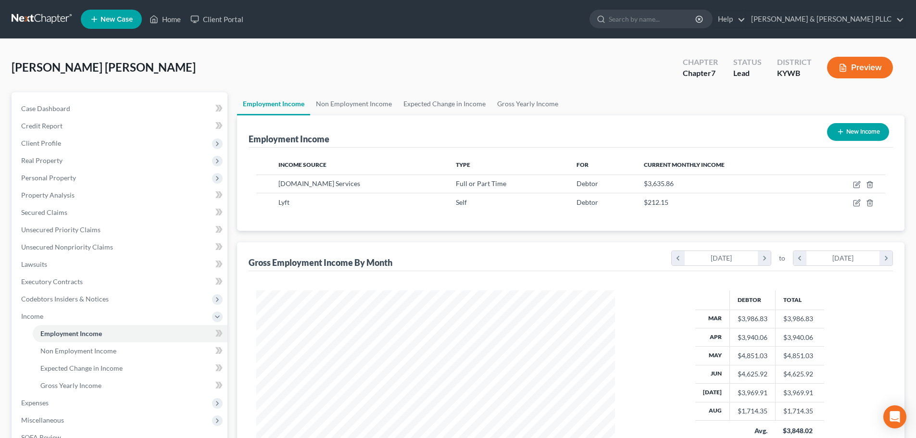
scroll to position [480838, 480639]
click at [51, 265] on link "Lawsuits" at bounding box center [120, 264] width 214 height 17
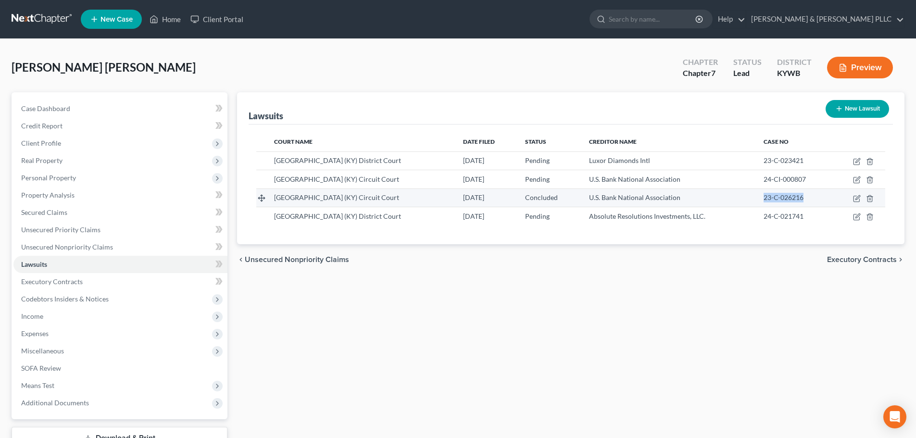
drag, startPoint x: 805, startPoint y: 196, endPoint x: 773, endPoint y: 200, distance: 31.9
click at [756, 202] on td "23-C-026216" at bounding box center [794, 198] width 76 height 18
copy span "23-C-026216"
